Goal: Information Seeking & Learning: Learn about a topic

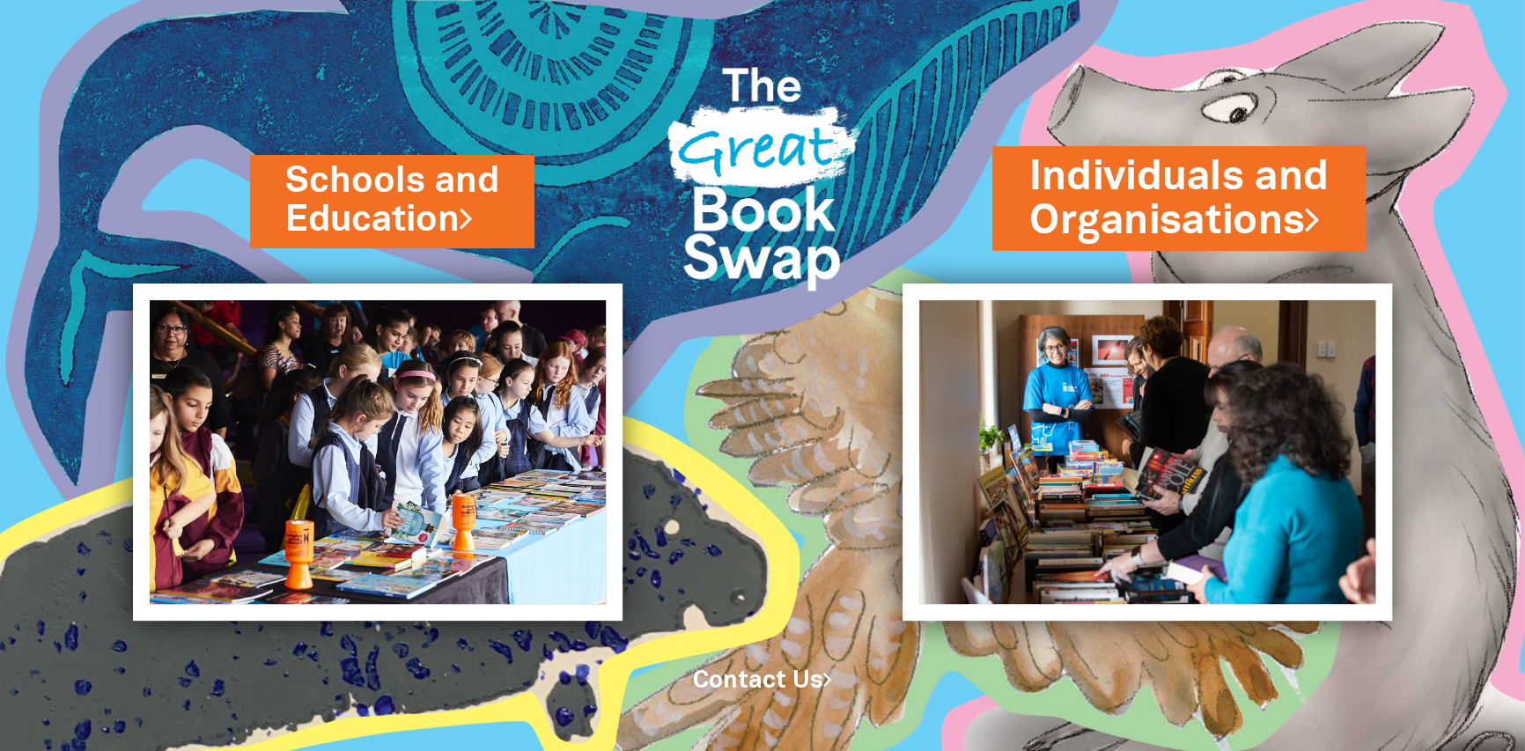
click at [1306, 206] on link "Individuals and Organisations" at bounding box center [1178, 198] width 299 height 100
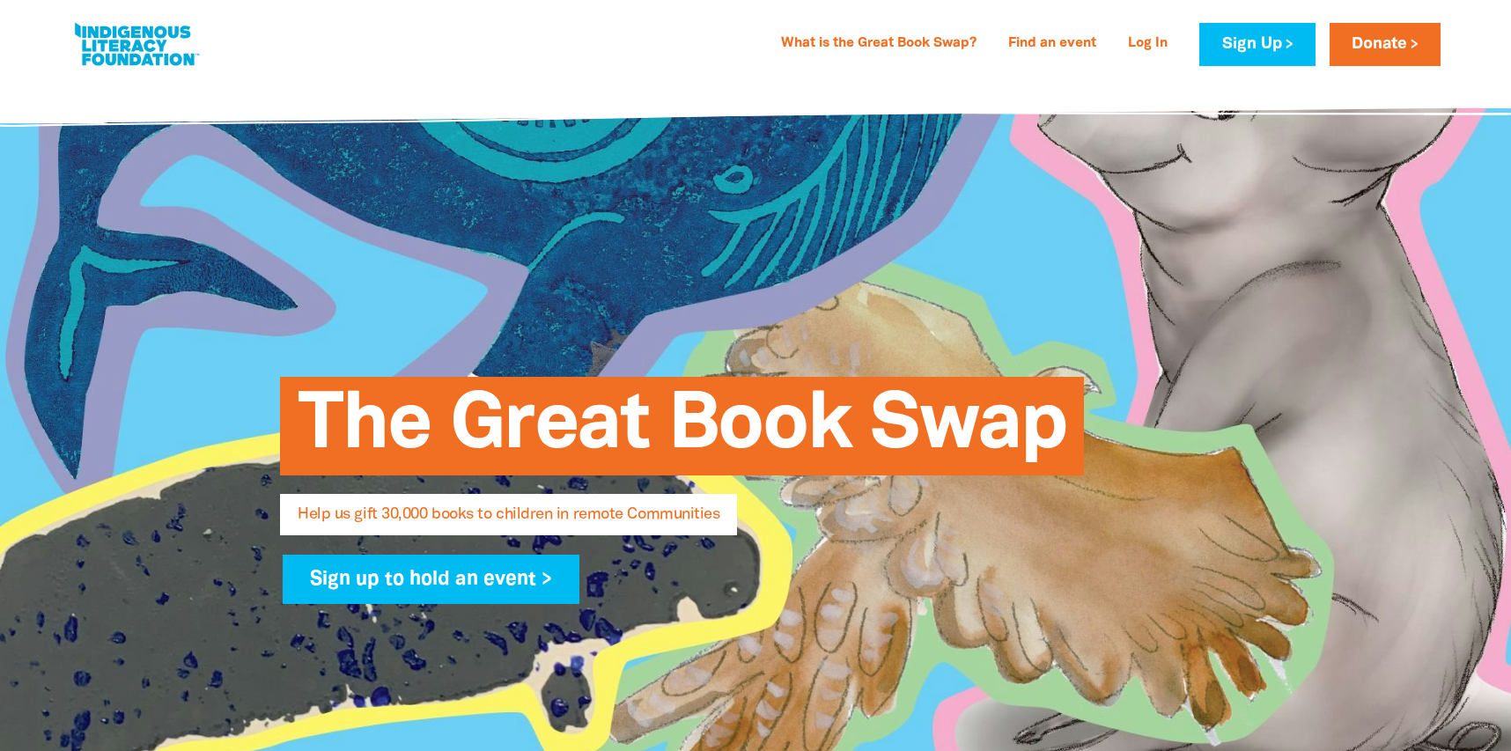
select select "AU"
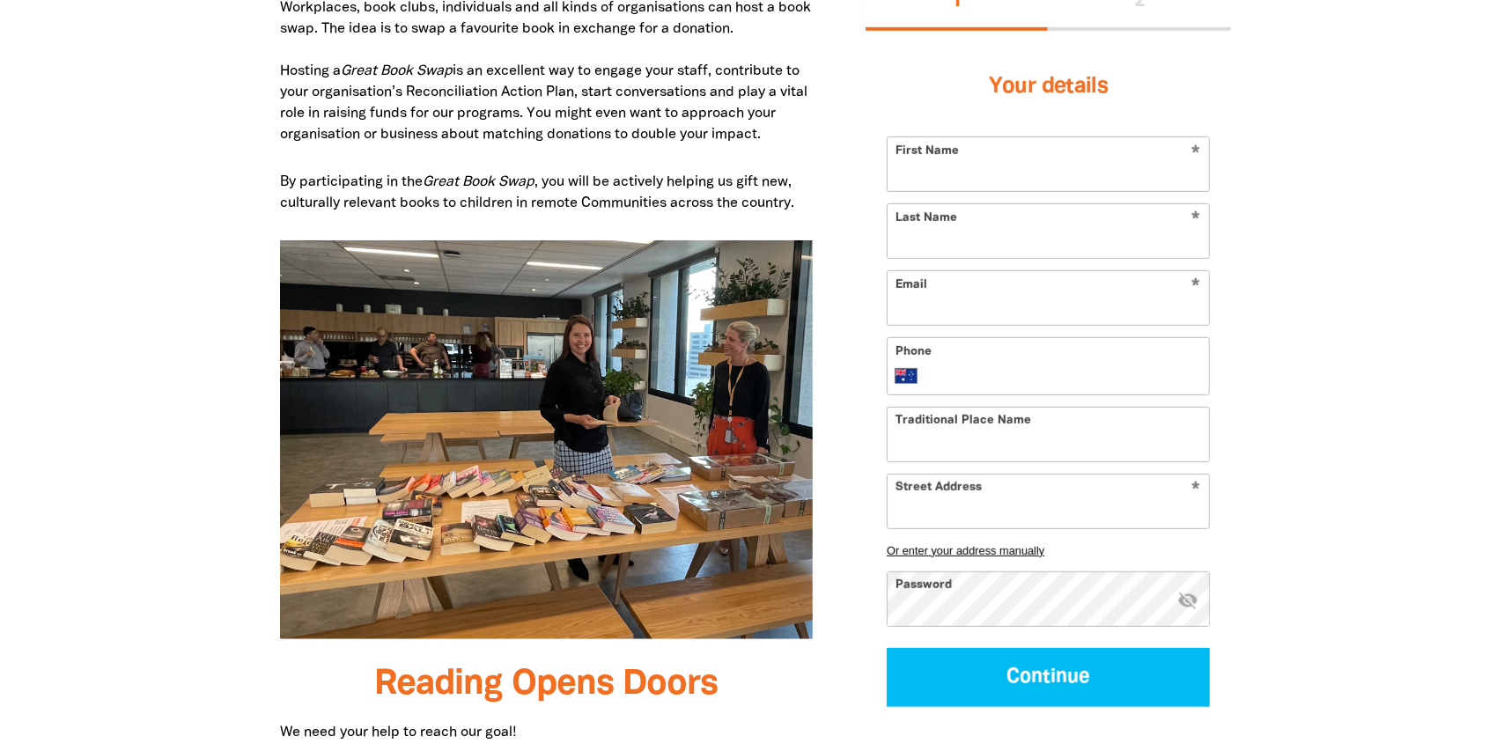
scroll to position [801, 0]
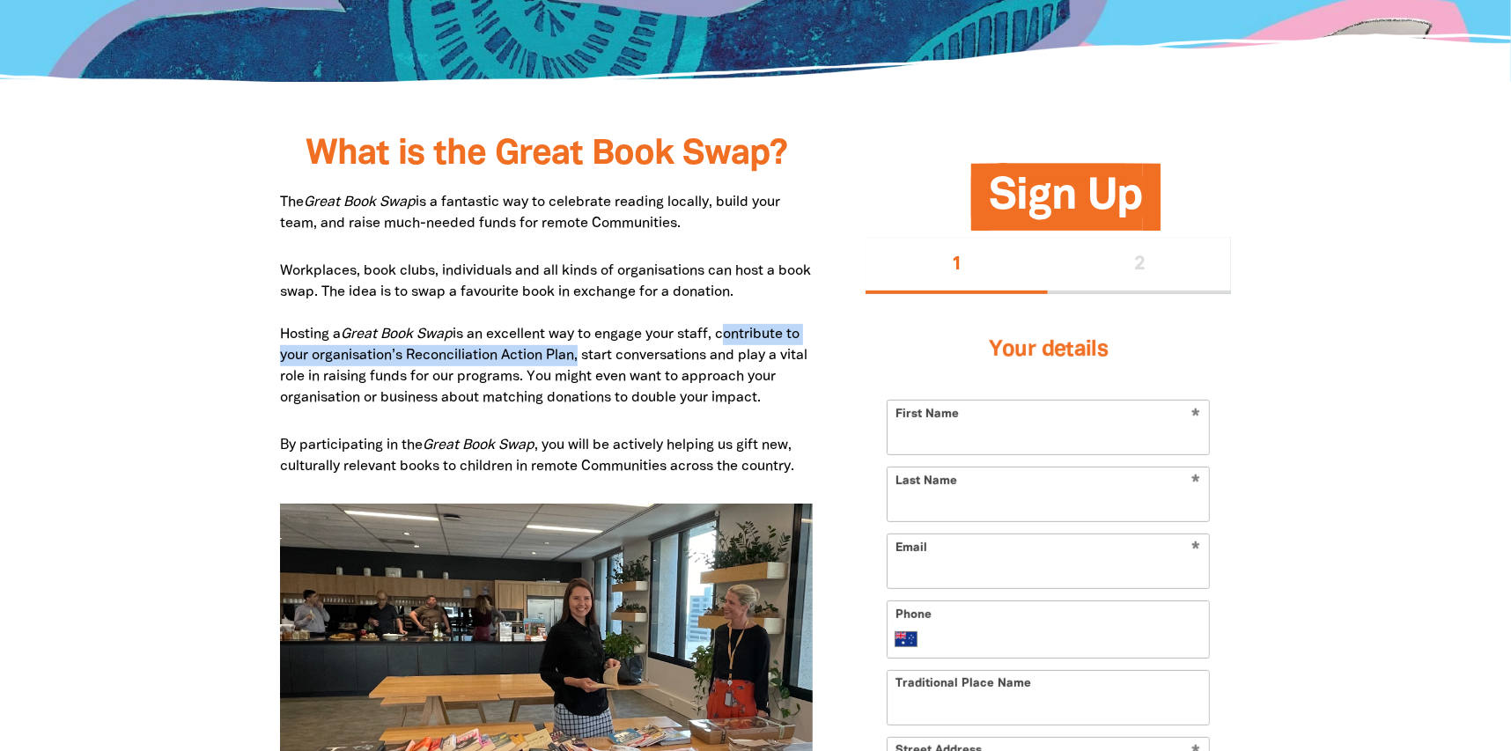
drag, startPoint x: 578, startPoint y: 351, endPoint x: 726, endPoint y: 330, distance: 150.3
click at [726, 330] on p "Workplaces, book clubs, individuals and all kinds of organisations can host a b…" at bounding box center [546, 335] width 533 height 148
copy p "contribute to your organisation’s Reconciliation Action Plan"
